Goal: Information Seeking & Learning: Learn about a topic

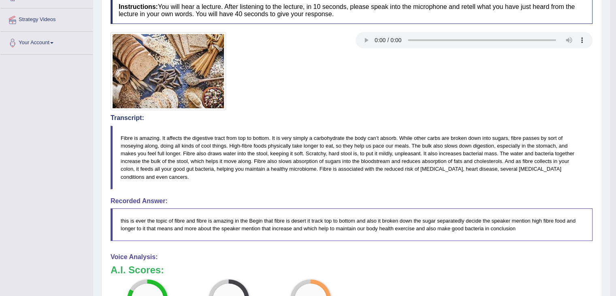
scroll to position [264, 0]
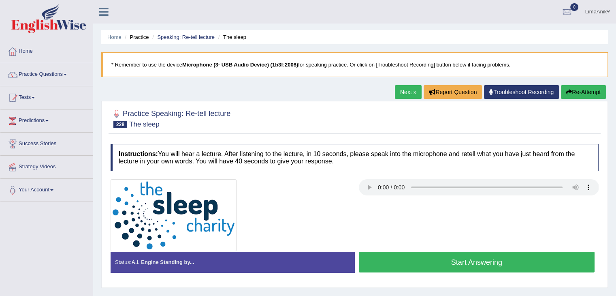
click at [320, 30] on ul "Home Practice Speaking: Re-tell lecture The sleep" at bounding box center [354, 37] width 507 height 14
click at [434, 261] on button "Start Answering" at bounding box center [477, 262] width 236 height 21
click at [395, 258] on button "Start Answering" at bounding box center [477, 262] width 236 height 21
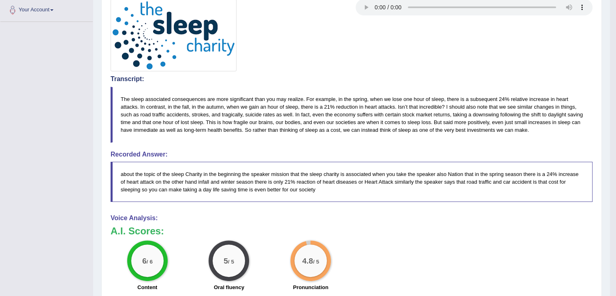
scroll to position [182, 0]
